Goal: Navigation & Orientation: Find specific page/section

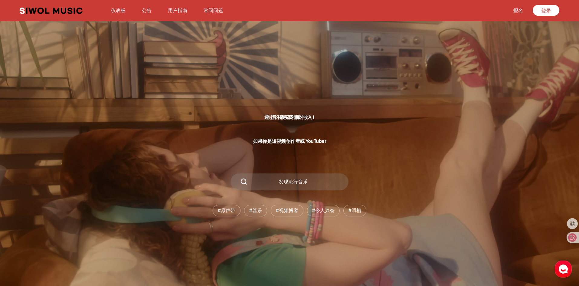
click at [122, 11] on font "仪表板" at bounding box center [118, 11] width 15 height 6
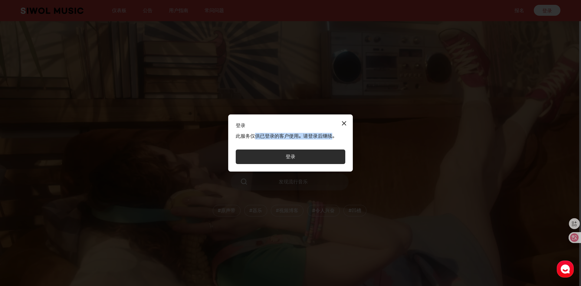
drag, startPoint x: 255, startPoint y: 136, endPoint x: 336, endPoint y: 138, distance: 81.1
click at [336, 138] on font "此服务仅供已登录的客户使用。请登录后继续。" at bounding box center [286, 136] width 101 height 6
click at [345, 125] on button "关闭模式" at bounding box center [344, 123] width 12 height 12
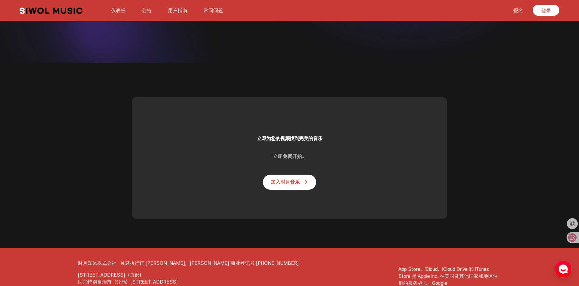
scroll to position [1591, 0]
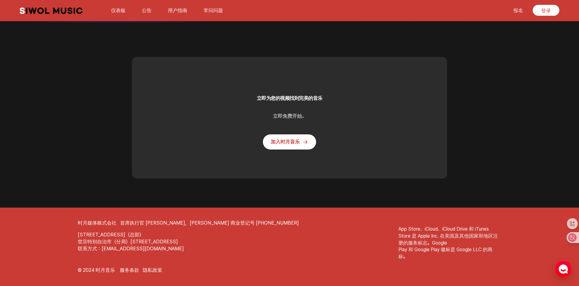
click at [284, 143] on font "加入时月音乐" at bounding box center [285, 142] width 29 height 6
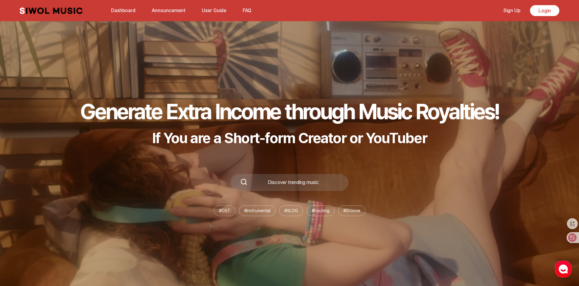
click at [558, 274] on icon "button" at bounding box center [563, 269] width 11 height 11
